Goal: Information Seeking & Learning: Learn about a topic

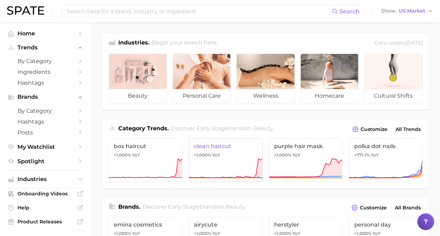
drag, startPoint x: 0, startPoint y: 0, endPoint x: 229, endPoint y: 175, distance: 287.8
click at [229, 175] on icon at bounding box center [226, 168] width 74 height 21
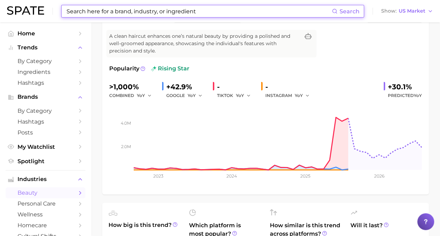
click at [100, 8] on input at bounding box center [199, 11] width 266 height 12
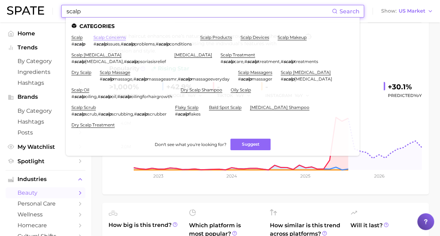
type input "scalp"
click at [106, 36] on link "scalp concerns" at bounding box center [109, 37] width 33 height 5
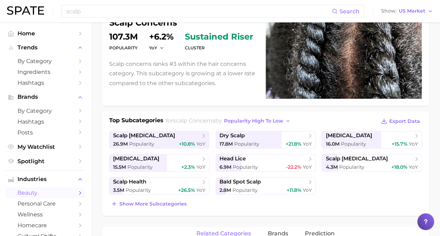
scroll to position [75, 0]
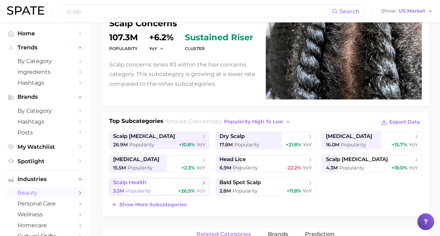
click at [197, 180] on span "scalp health" at bounding box center [156, 182] width 87 height 7
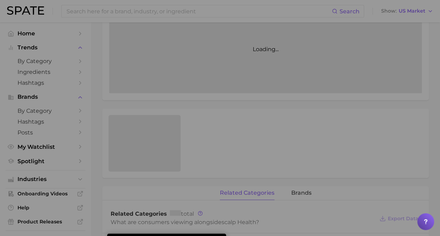
scroll to position [185, 0]
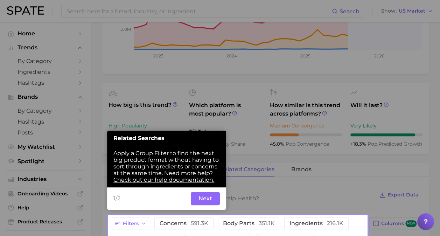
click at [206, 199] on button "Next" at bounding box center [205, 198] width 29 height 13
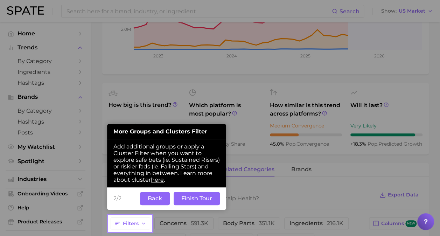
click at [189, 195] on button "Finish Tour" at bounding box center [197, 198] width 46 height 13
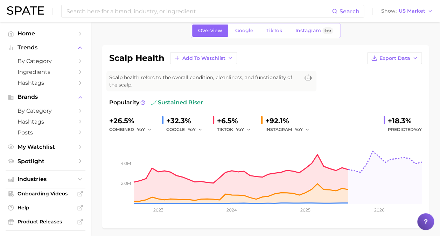
scroll to position [29, 0]
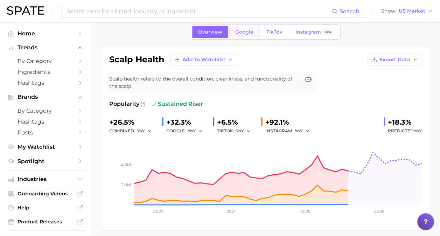
click at [244, 33] on span "Google" at bounding box center [244, 32] width 18 height 6
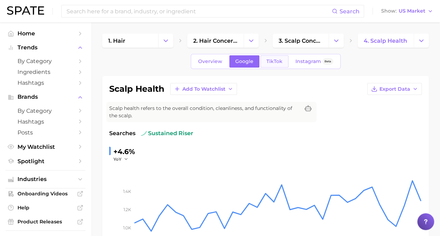
click at [267, 59] on span "TikTok" at bounding box center [274, 61] width 16 height 6
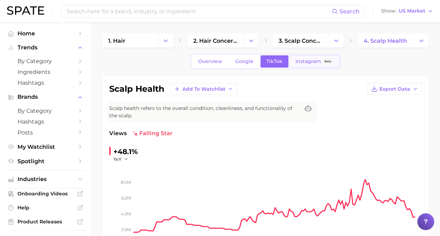
click at [299, 64] on span "Instagram" at bounding box center [308, 61] width 26 height 6
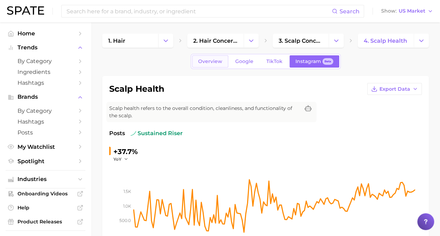
click at [211, 63] on span "Overview" at bounding box center [210, 61] width 24 height 6
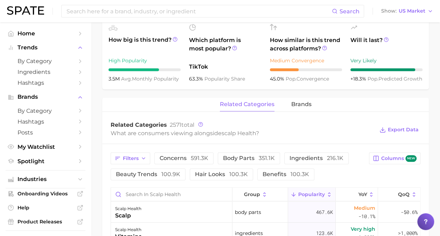
scroll to position [317, 0]
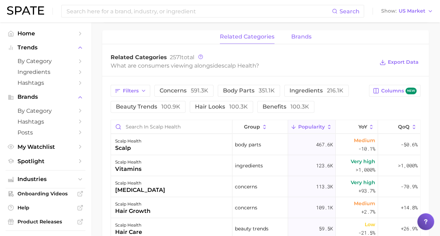
click at [309, 37] on span "brands" at bounding box center [301, 37] width 20 height 6
